Goal: Task Accomplishment & Management: Use online tool/utility

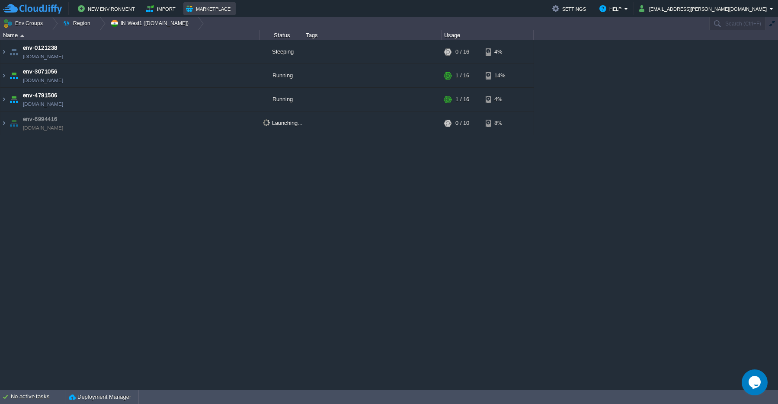
click at [204, 10] on button "Marketplace" at bounding box center [209, 8] width 47 height 10
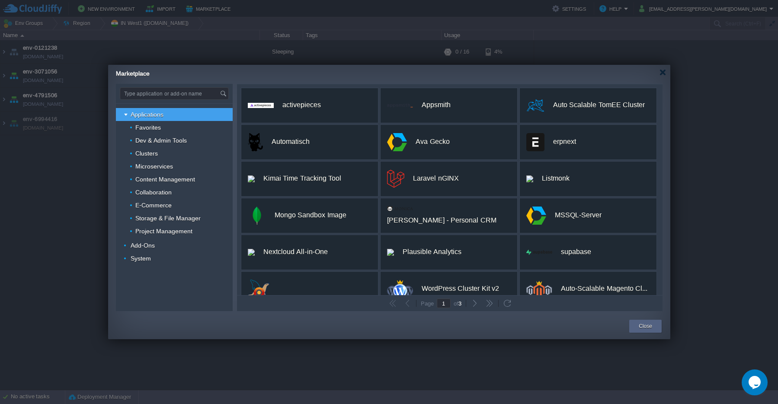
click at [154, 94] on input "Type application or add-on name" at bounding box center [169, 94] width 99 height 12
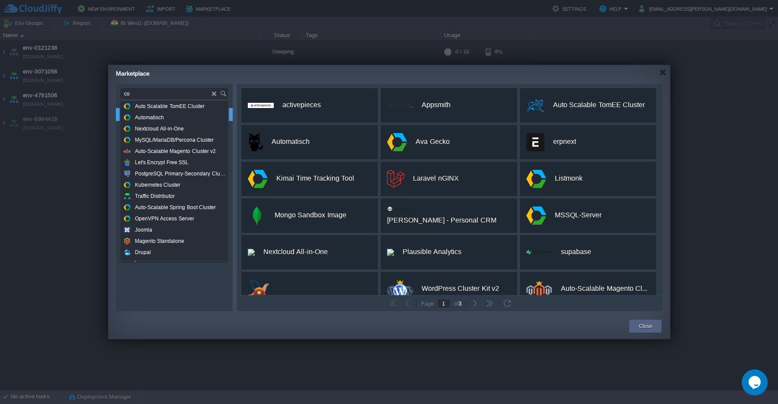
type input "c"
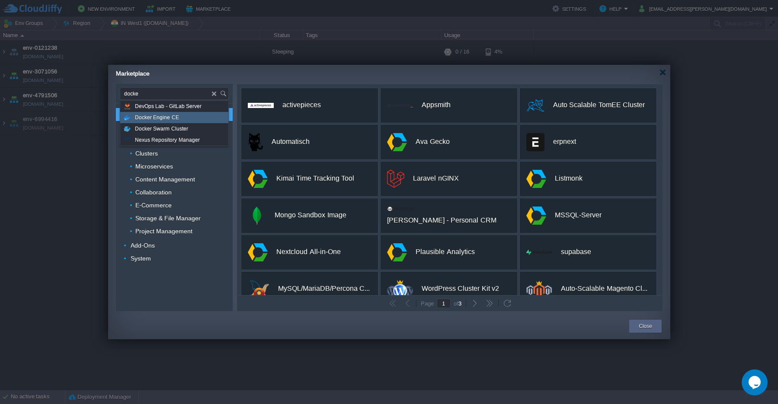
click at [167, 119] on span "Docker Engine CE" at bounding box center [157, 117] width 44 height 11
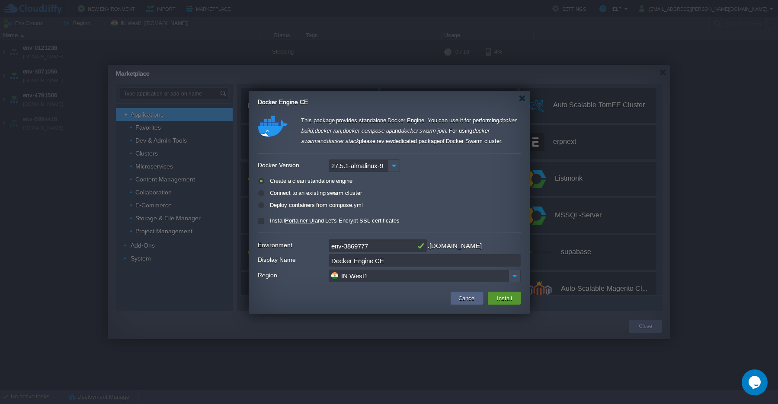
type input "Type application or add-on name"
click at [498, 302] on button "Install" at bounding box center [504, 298] width 20 height 10
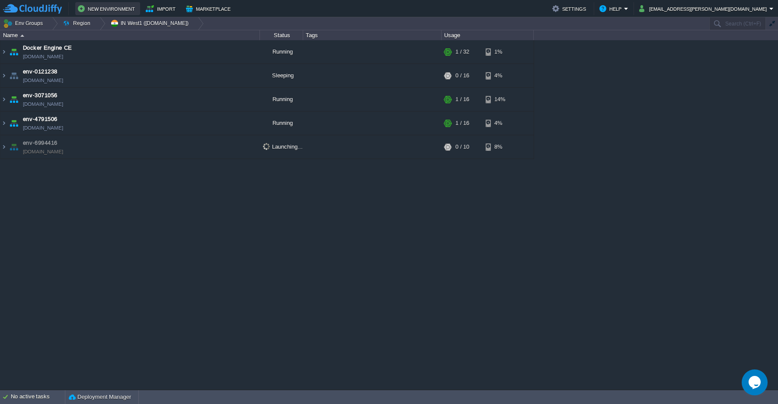
click at [101, 9] on button "New Environment" at bounding box center [108, 8] width 60 height 10
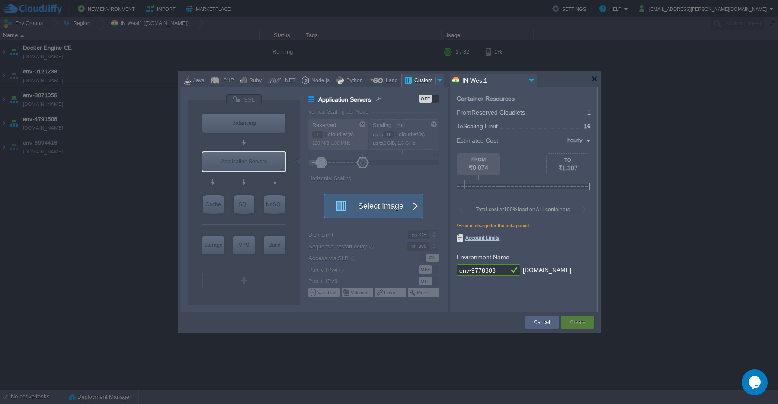
click at [388, 210] on button "Select Image" at bounding box center [369, 206] width 78 height 23
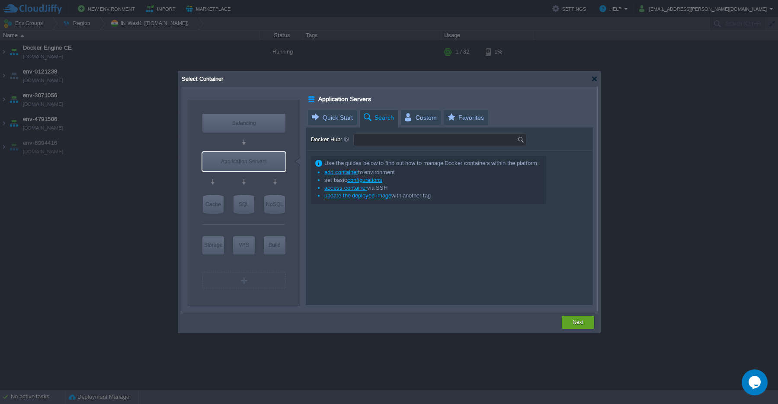
click at [373, 142] on input "Docker Hub:" at bounding box center [435, 140] width 163 height 12
click at [522, 141] on img at bounding box center [522, 140] width 10 height 12
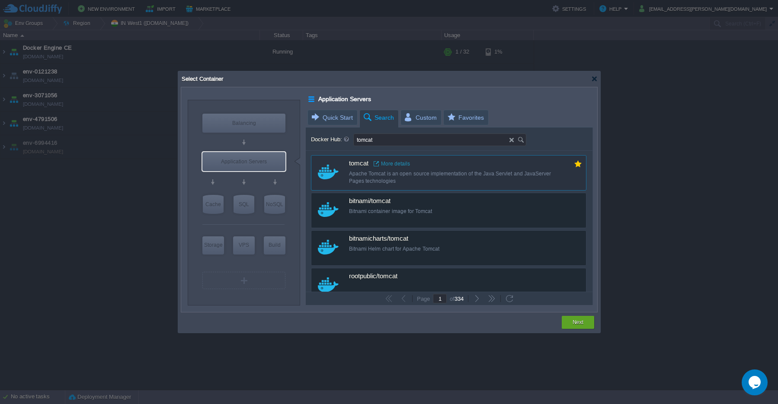
type input "tomcat"
click at [361, 174] on div "Apache Tomcat is an open source implementation of the Java Servlet and JavaServ…" at bounding box center [454, 177] width 211 height 15
type input "Tomcat"
type input "latest"
type input "Tomcat :"
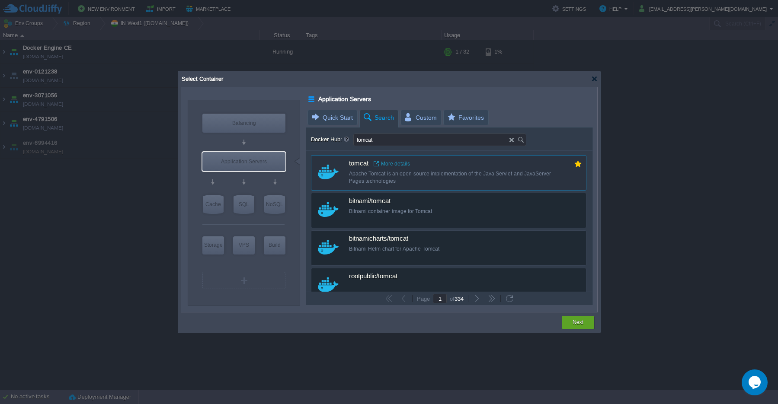
type input "latest"
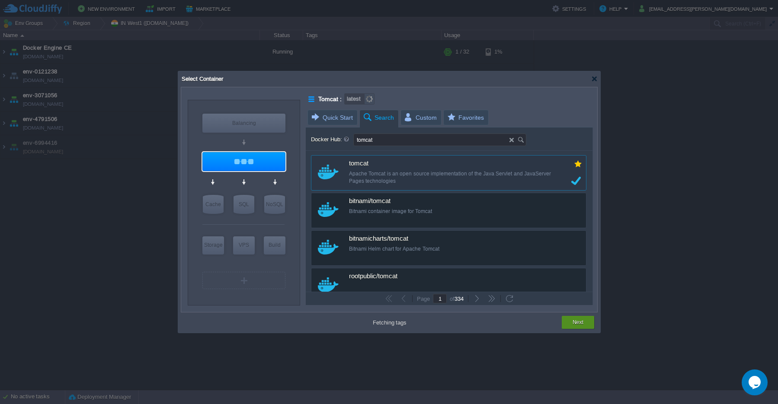
click at [579, 324] on button "Next" at bounding box center [578, 322] width 11 height 9
type input "latest"
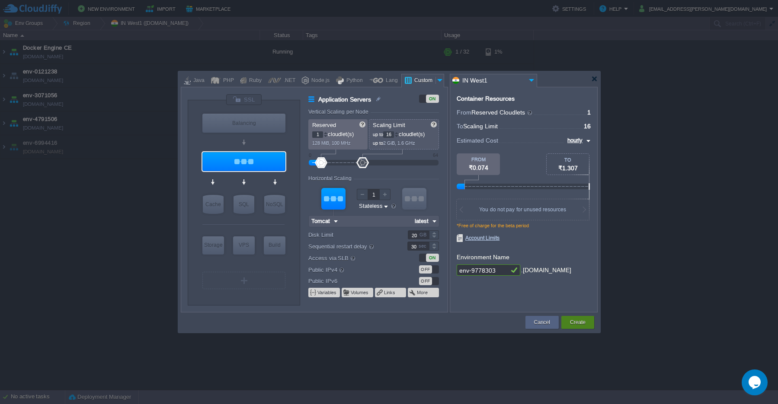
click at [579, 325] on button "Create" at bounding box center [578, 322] width 16 height 9
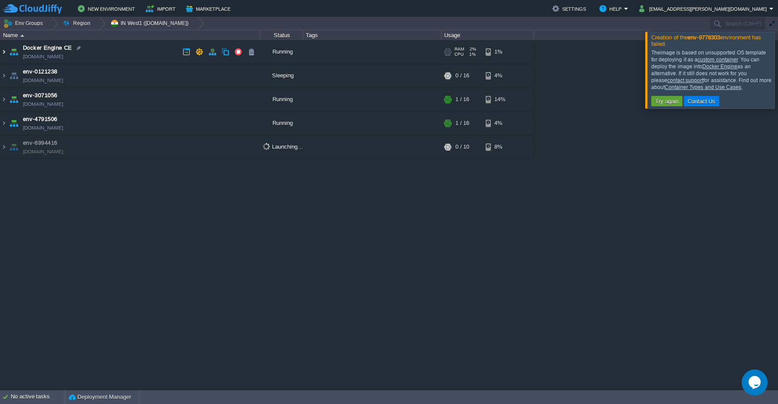
click at [3, 51] on img at bounding box center [3, 51] width 7 height 23
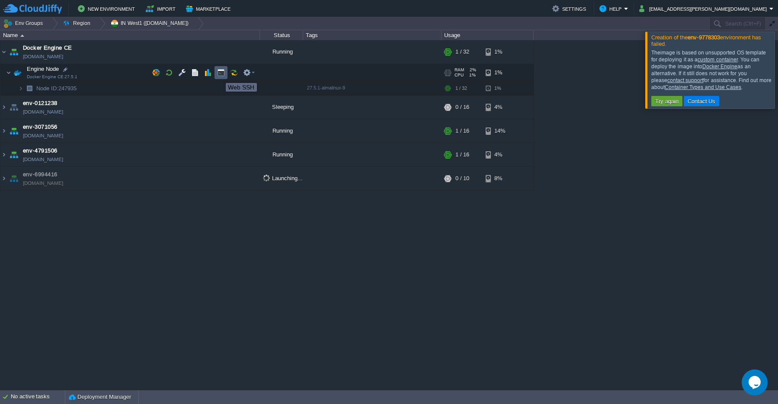
click at [219, 75] on button "button" at bounding box center [221, 73] width 8 height 8
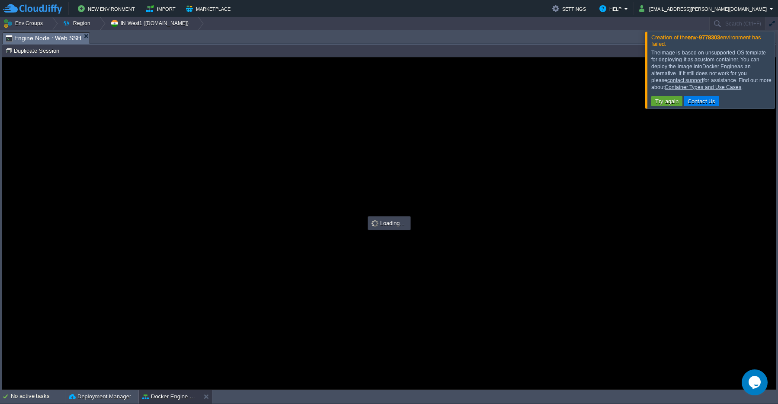
type input "#000000"
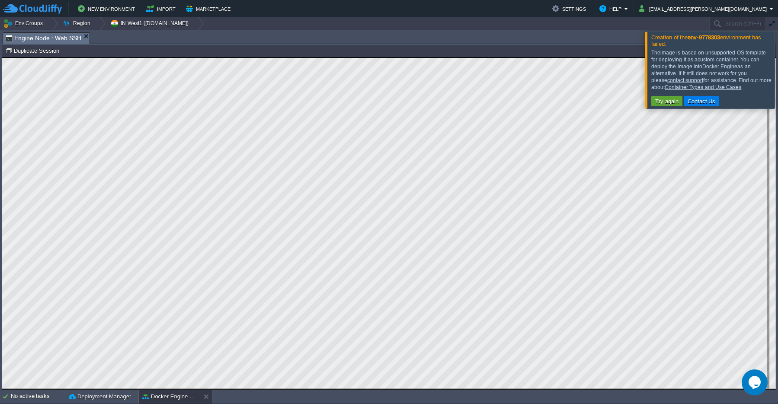
scroll to position [4, 0]
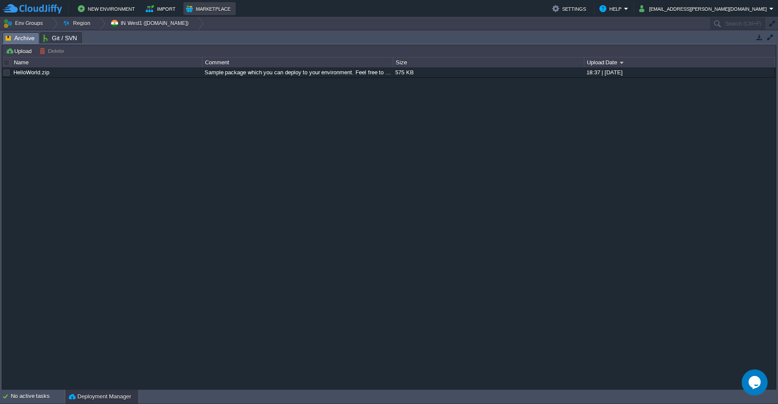
click at [205, 8] on button "Marketplace" at bounding box center [209, 8] width 47 height 10
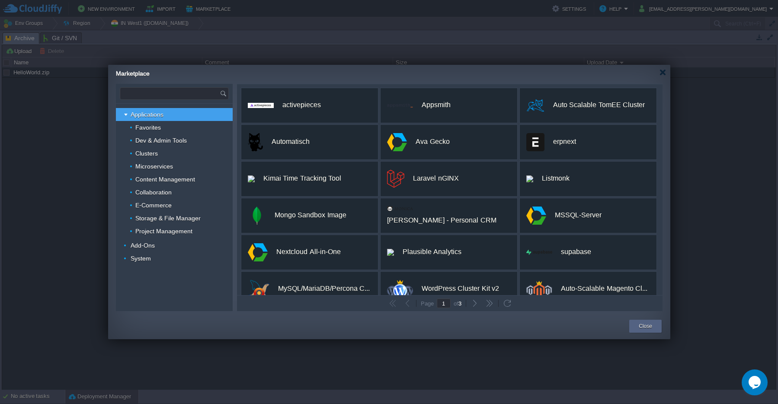
click at [151, 96] on input "text" at bounding box center [169, 94] width 99 height 12
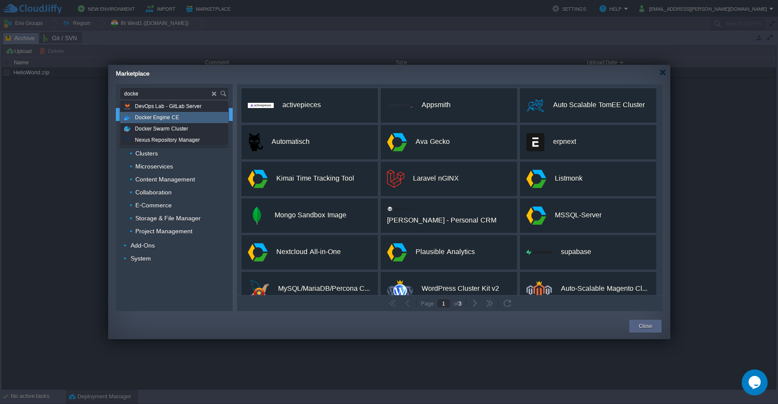
click at [163, 118] on span "Docker Engine CE" at bounding box center [157, 117] width 44 height 11
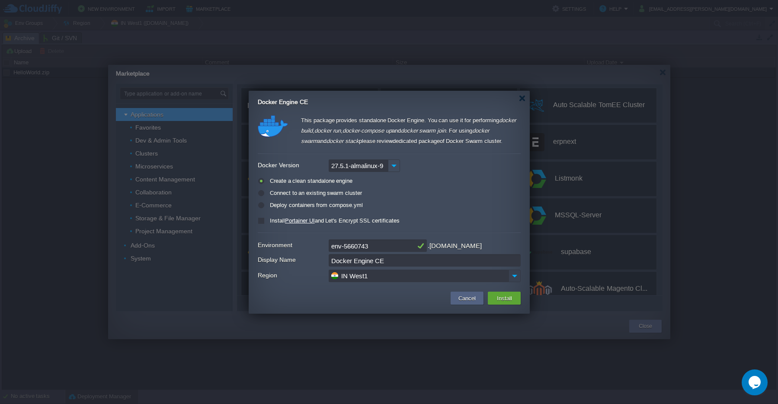
type input "Type application or add-on name"
click at [513, 279] on img at bounding box center [515, 276] width 12 height 13
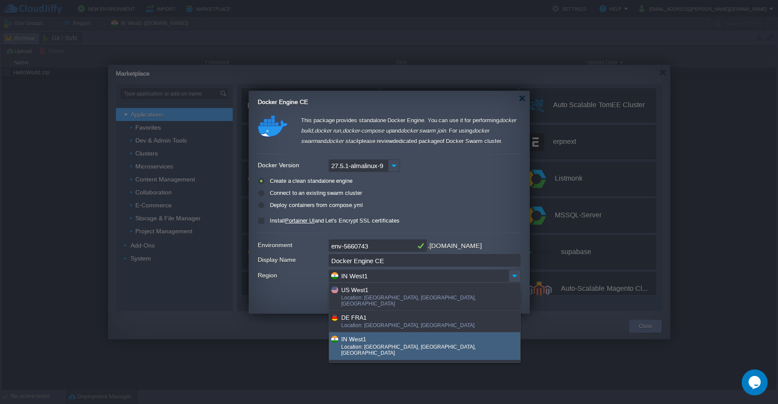
click at [389, 337] on div "IN West1" at bounding box center [430, 339] width 178 height 10
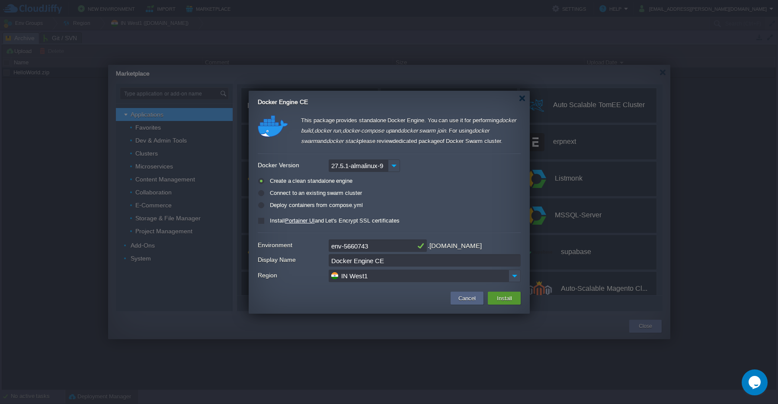
click at [503, 301] on button "Install" at bounding box center [504, 298] width 20 height 10
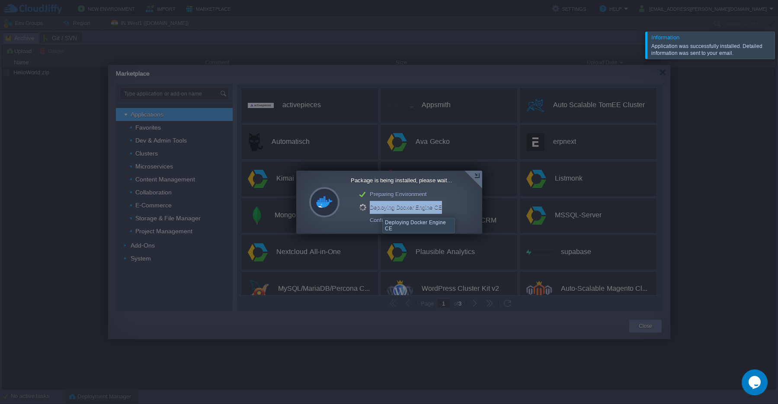
drag, startPoint x: 372, startPoint y: 209, endPoint x: 443, endPoint y: 210, distance: 71.4
click at [443, 210] on div "Deploying Docker Engine CE" at bounding box center [405, 207] width 93 height 13
